Goal: Browse casually: Explore the website without a specific task or goal

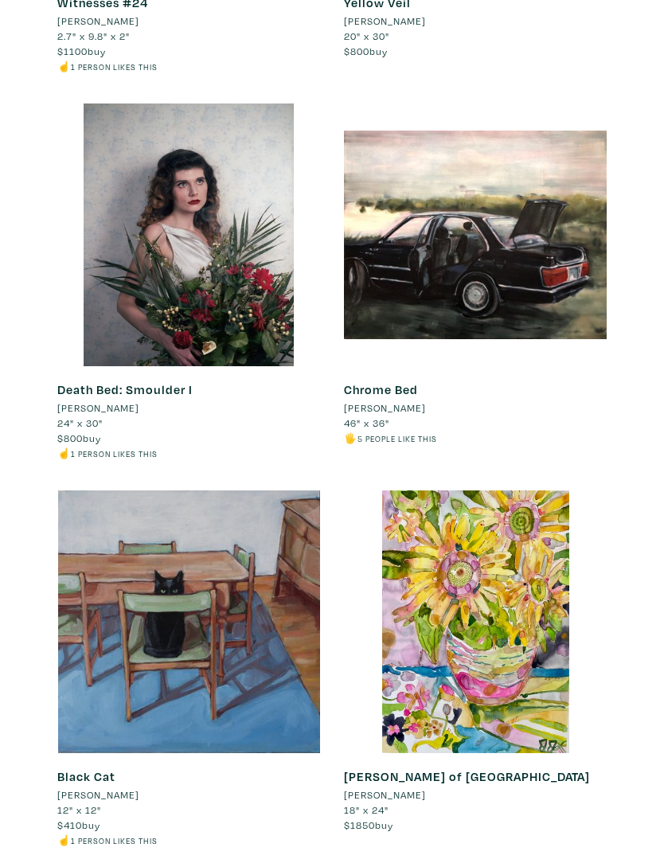
scroll to position [572, 0]
click at [167, 616] on div at bounding box center [188, 622] width 263 height 263
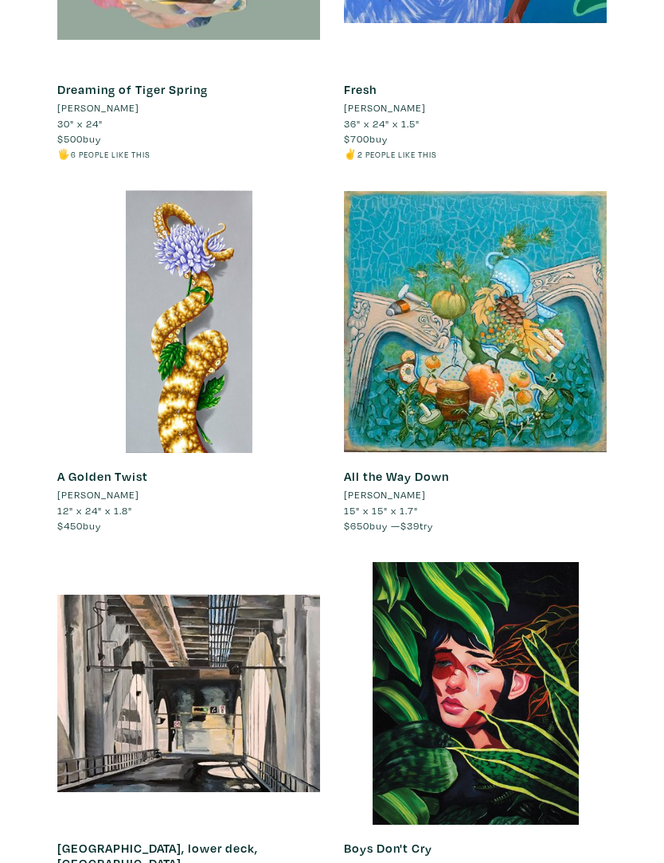
scroll to position [3578, 0]
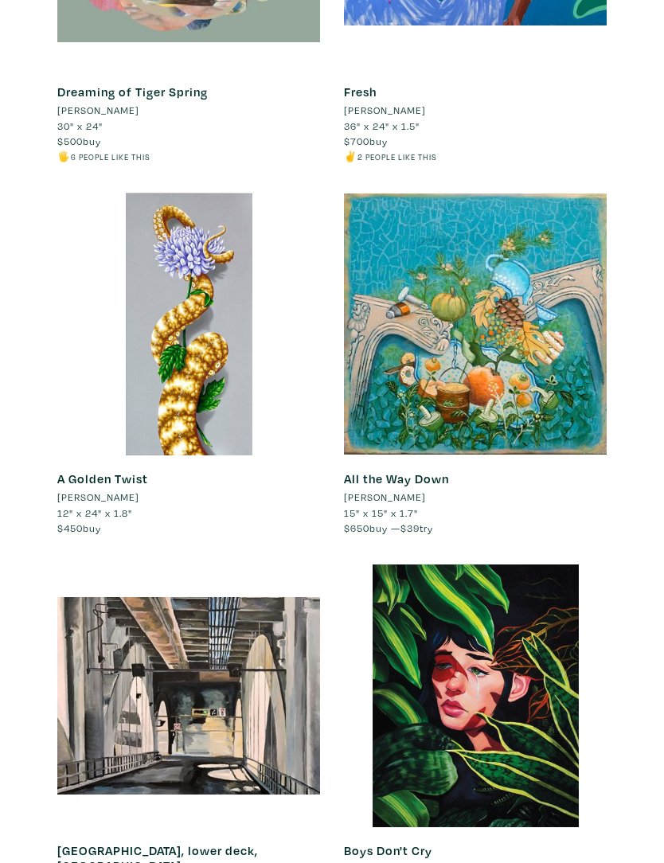
click at [182, 384] on div at bounding box center [188, 324] width 263 height 263
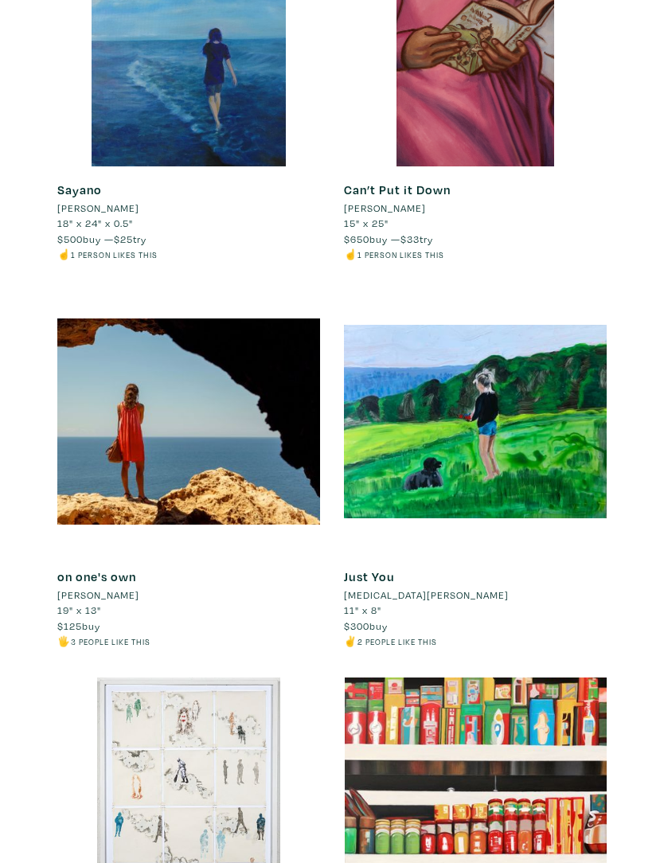
scroll to position [4642, 0]
click at [147, 456] on div at bounding box center [188, 422] width 263 height 263
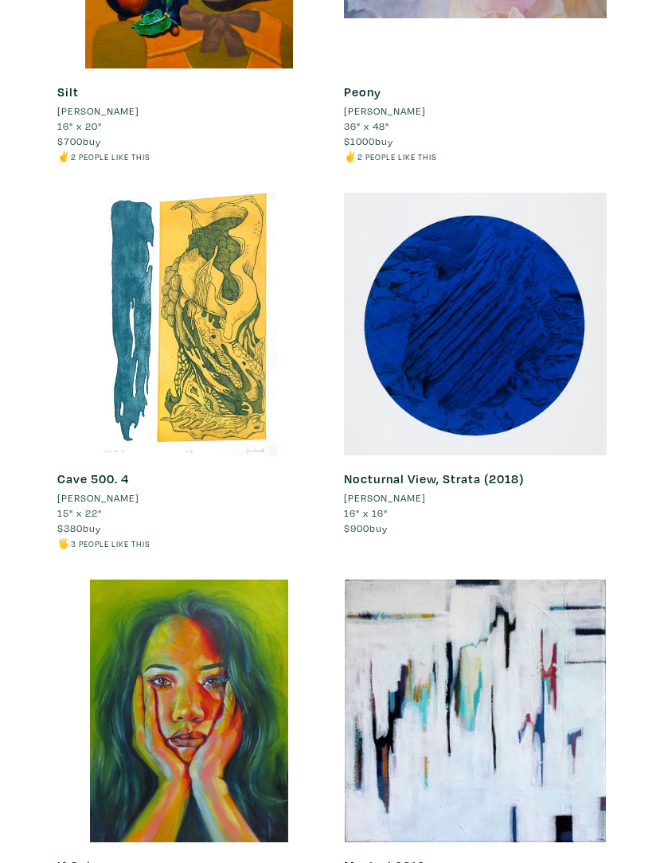
scroll to position [14726, 0]
click at [511, 361] on div at bounding box center [475, 324] width 263 height 263
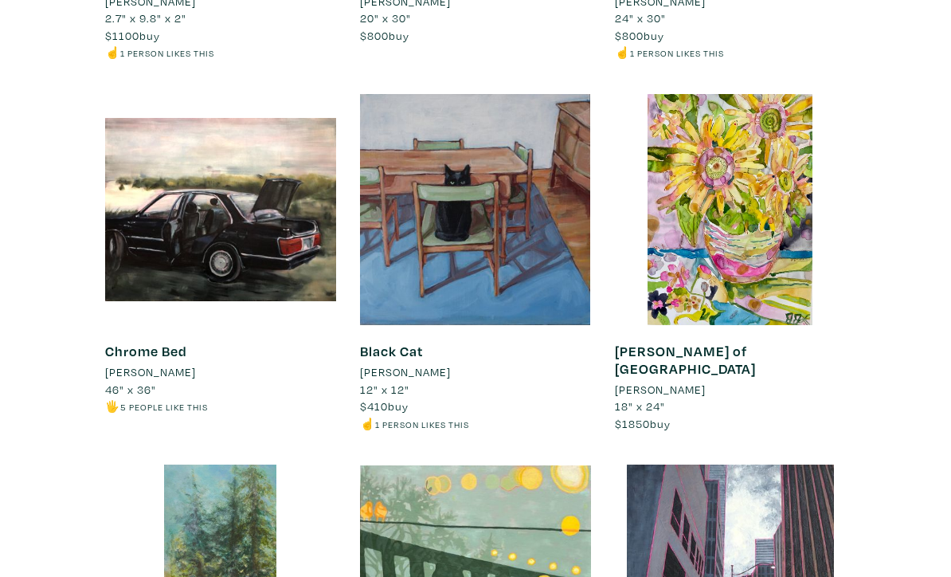
scroll to position [0, 0]
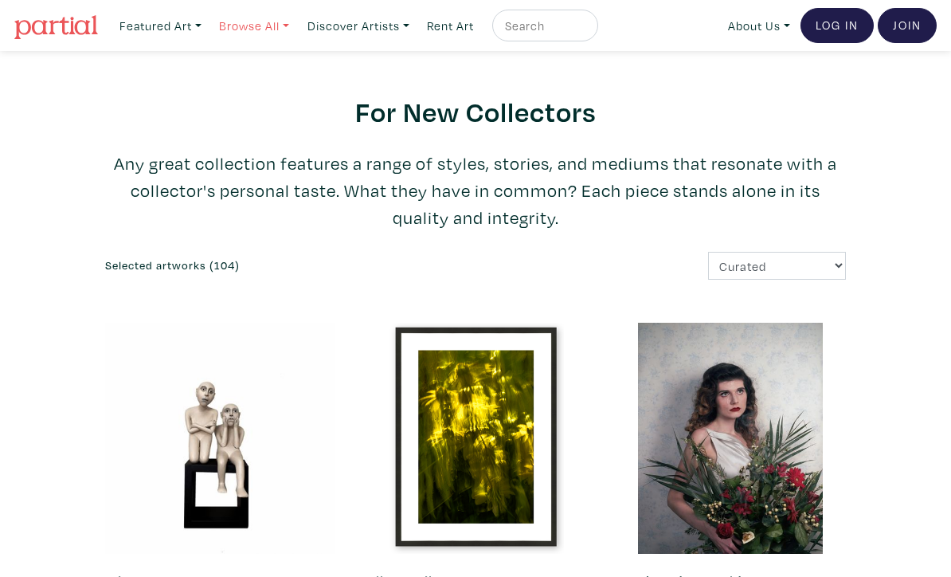
click at [284, 28] on link "Browse All" at bounding box center [254, 26] width 84 height 33
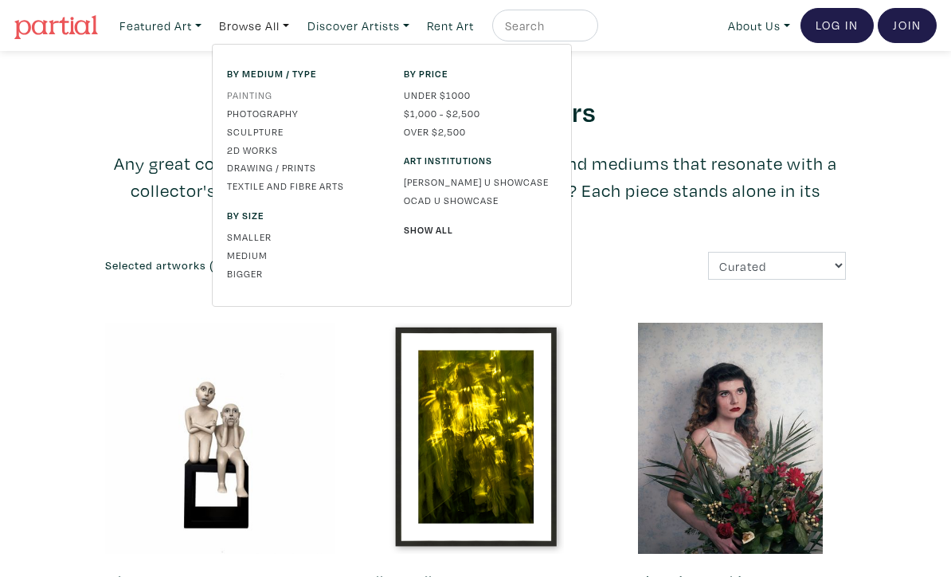
click at [270, 92] on link "Painting" at bounding box center [303, 95] width 153 height 14
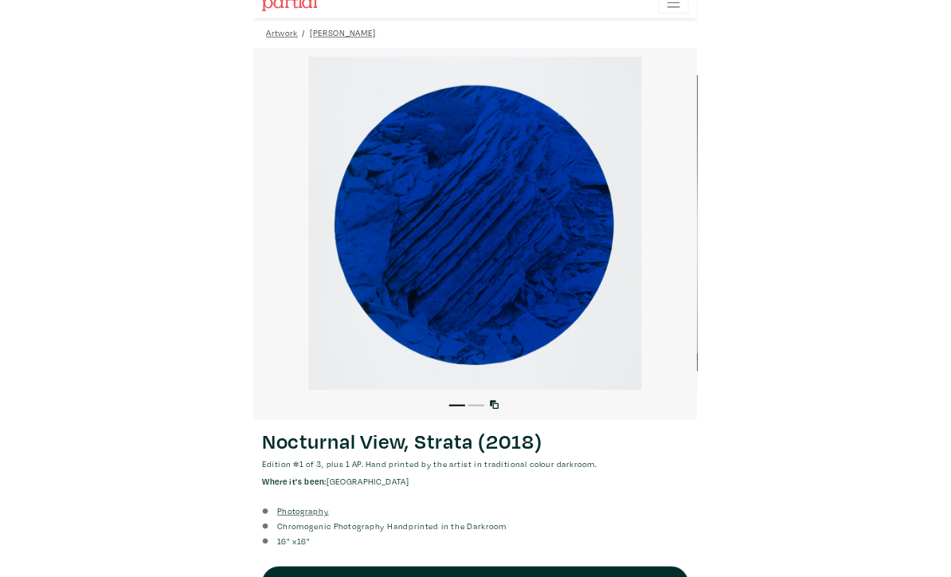
scroll to position [196, 0]
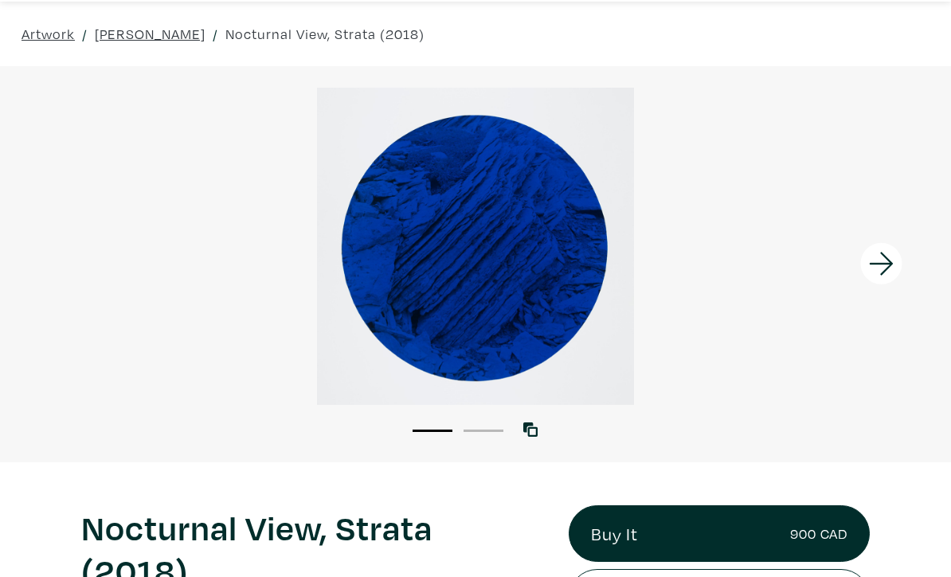
click at [663, 268] on icon at bounding box center [882, 264] width 54 height 43
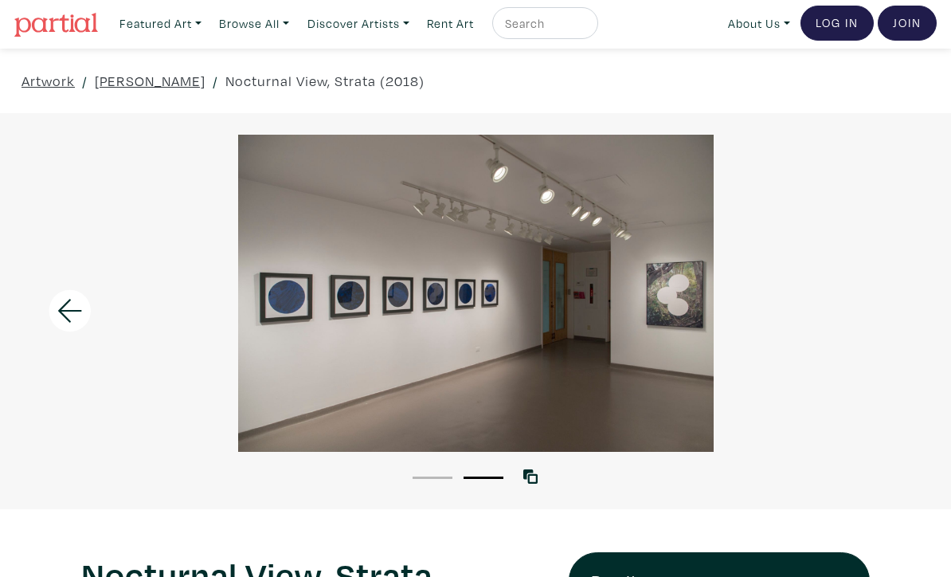
scroll to position [0, 0]
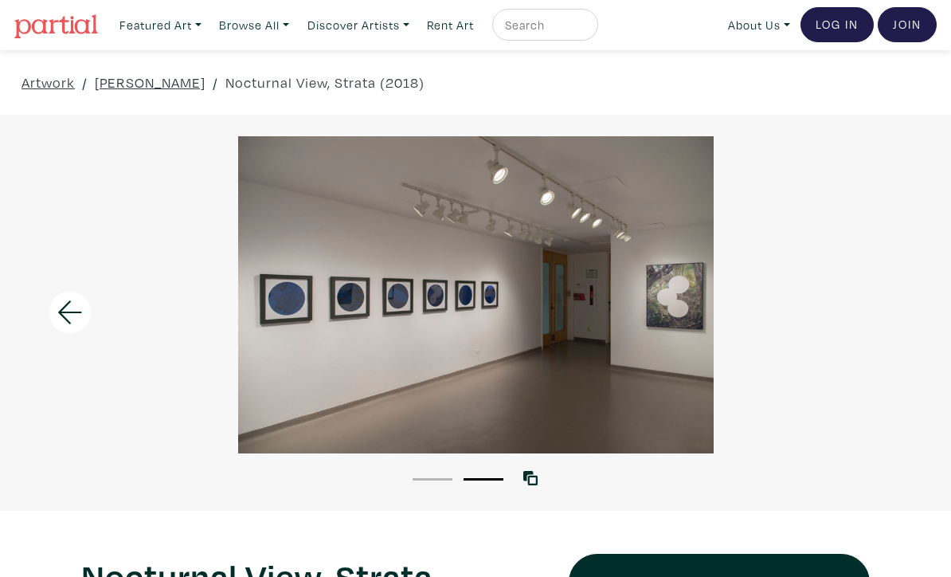
click at [459, 336] on div at bounding box center [475, 295] width 951 height 317
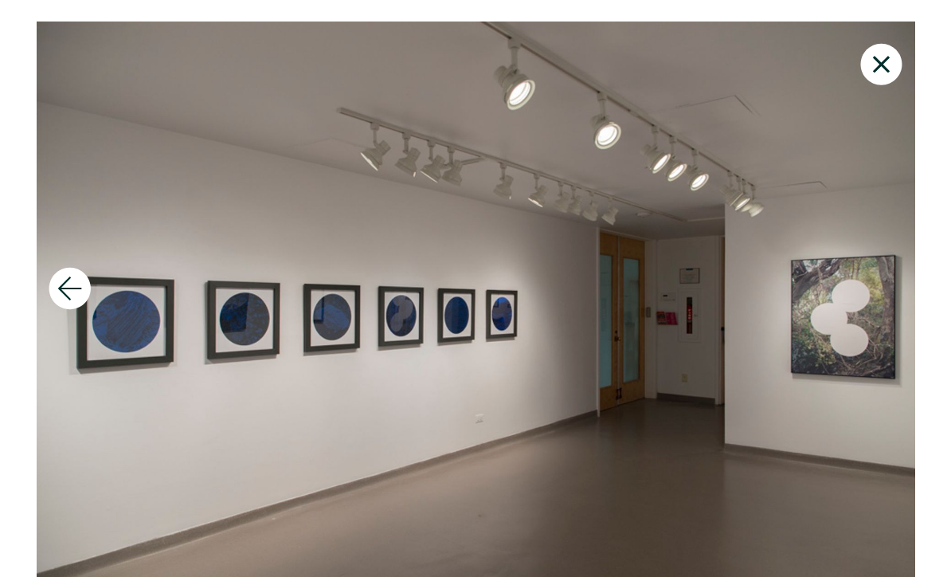
scroll to position [11, 0]
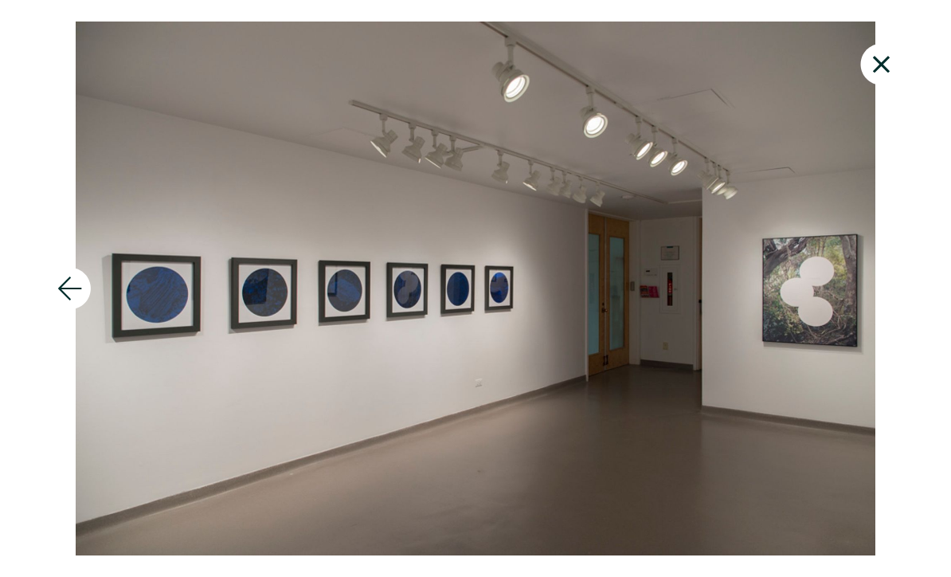
click at [76, 284] on icon at bounding box center [70, 288] width 54 height 43
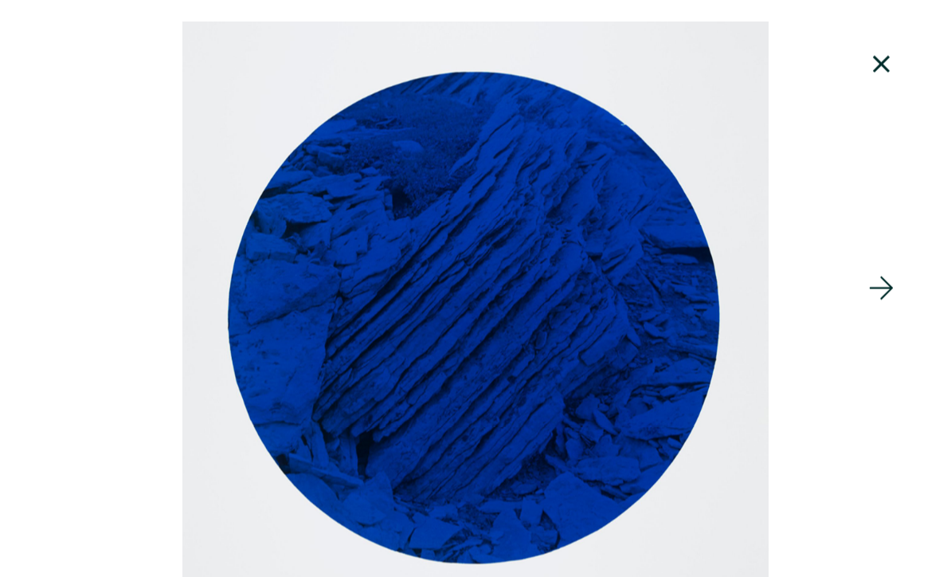
scroll to position [648, 0]
click at [663, 71] on icon at bounding box center [882, 64] width 54 height 43
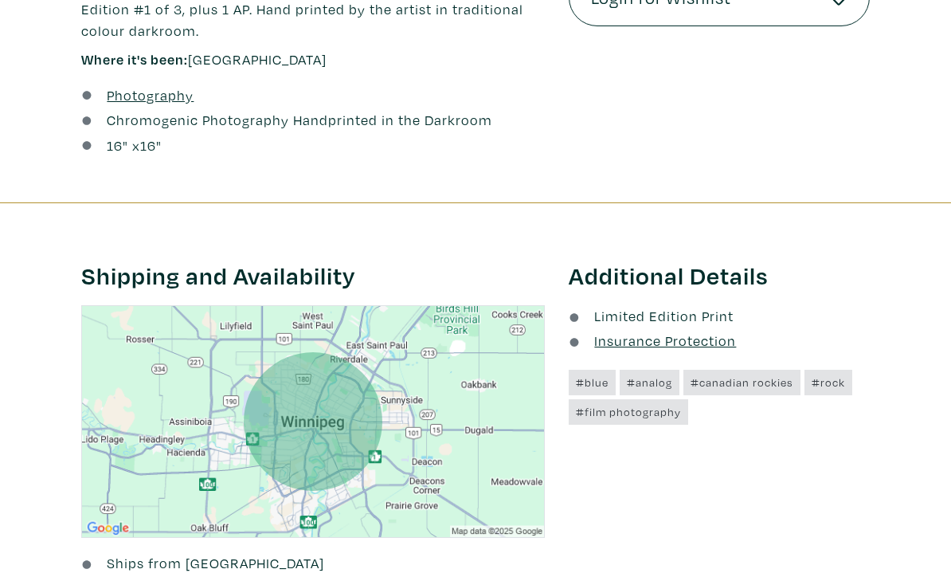
scroll to position [701, 0]
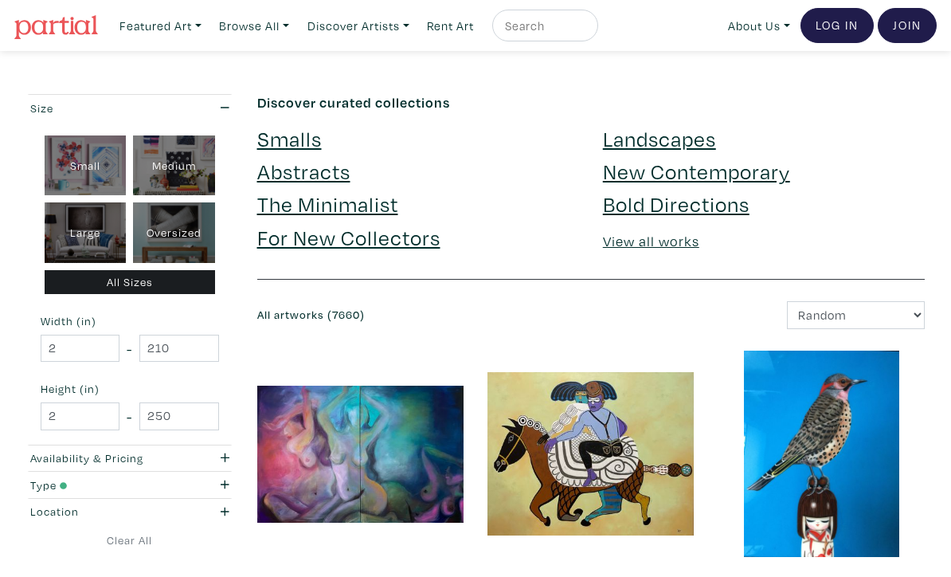
click at [371, 208] on link "The Minimalist" at bounding box center [327, 204] width 141 height 28
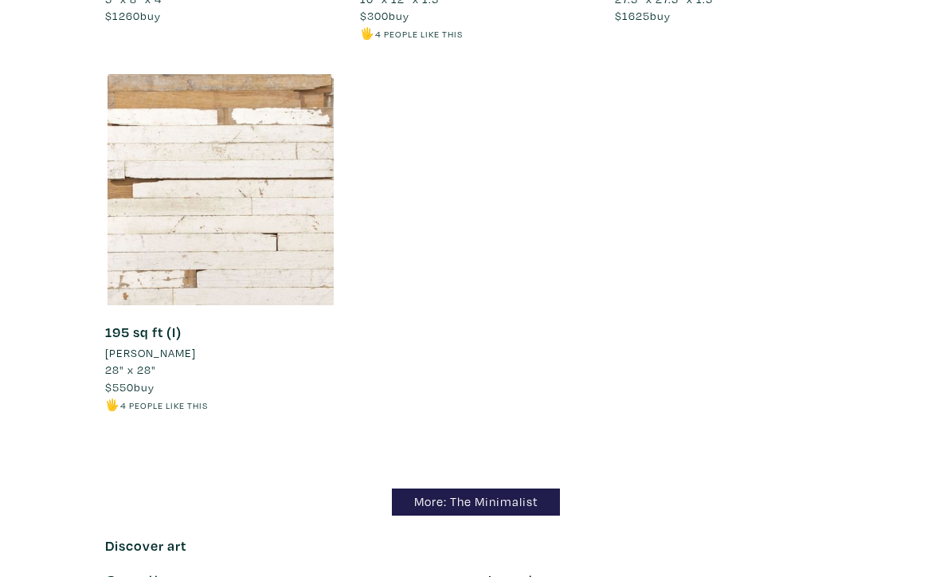
scroll to position [12508, 0]
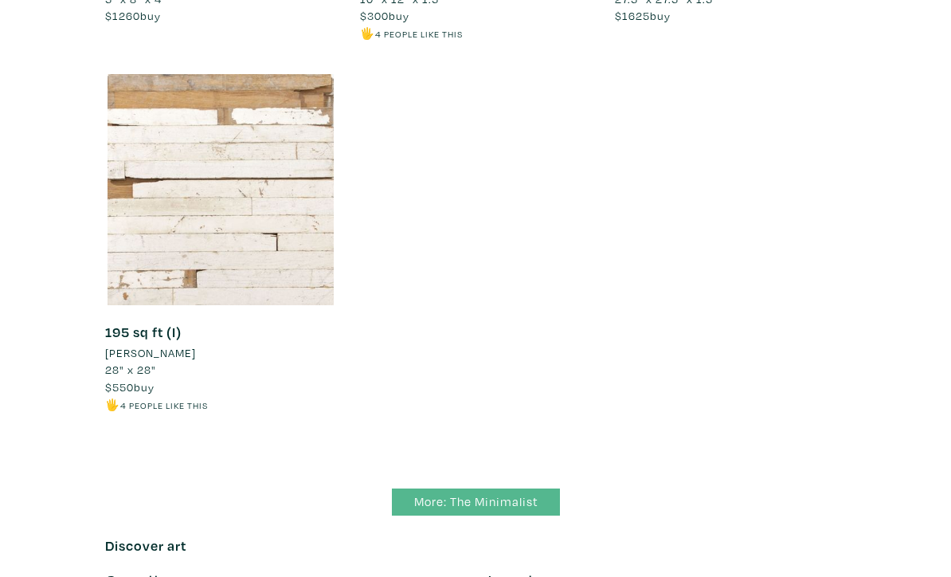
click at [538, 488] on link "More: The Minimalist" at bounding box center [476, 502] width 168 height 28
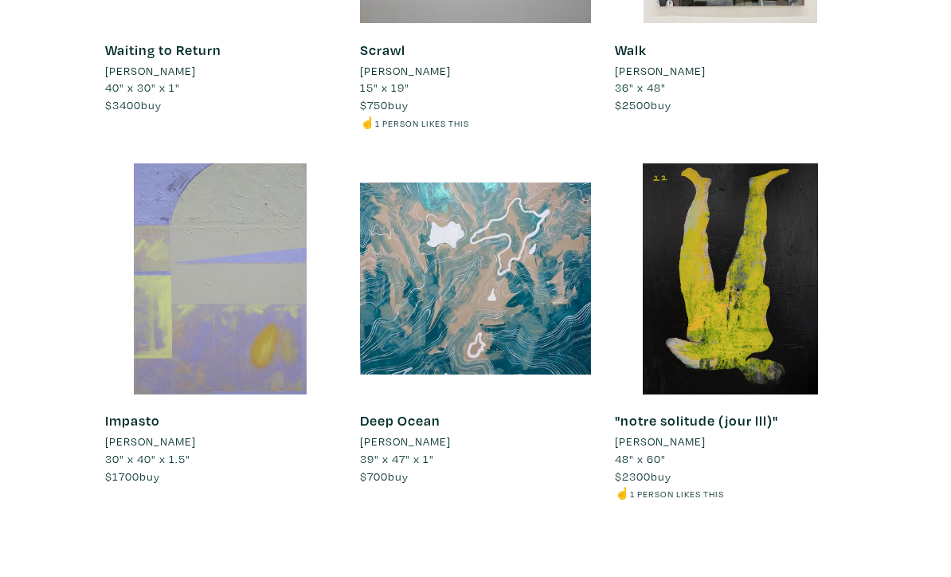
scroll to position [9591, 0]
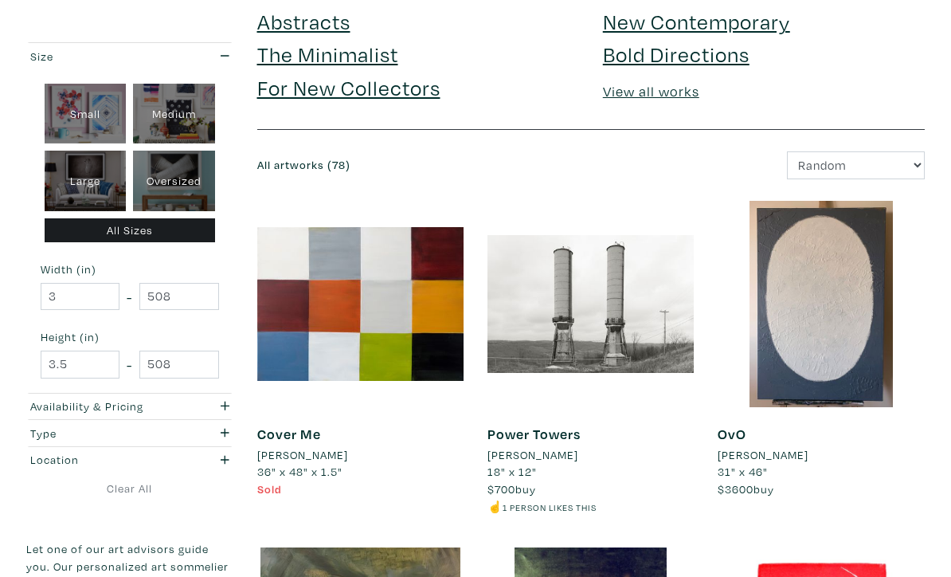
scroll to position [136, 0]
